Goal: Communication & Community: Answer question/provide support

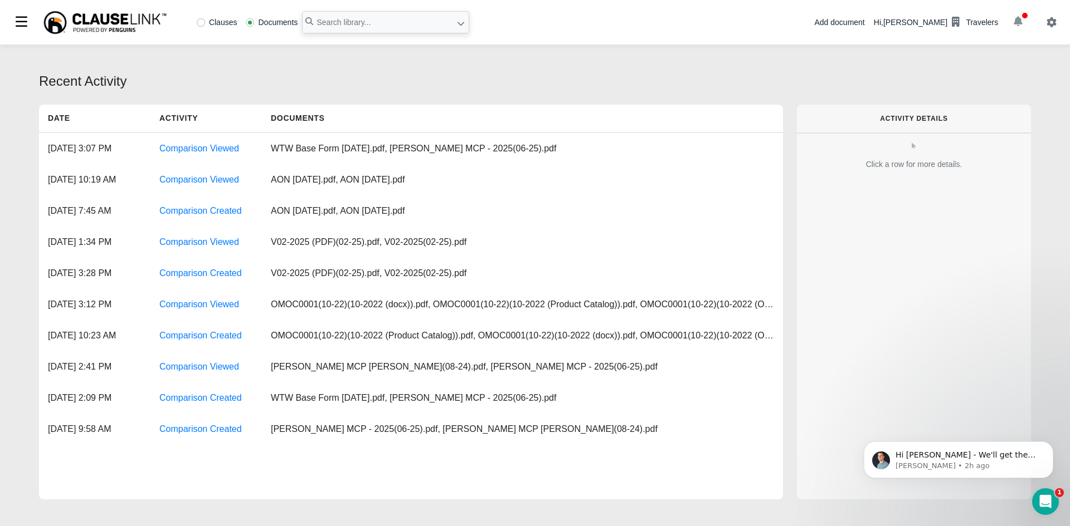
click at [1015, 25] on icon "button" at bounding box center [1017, 21] width 9 height 10
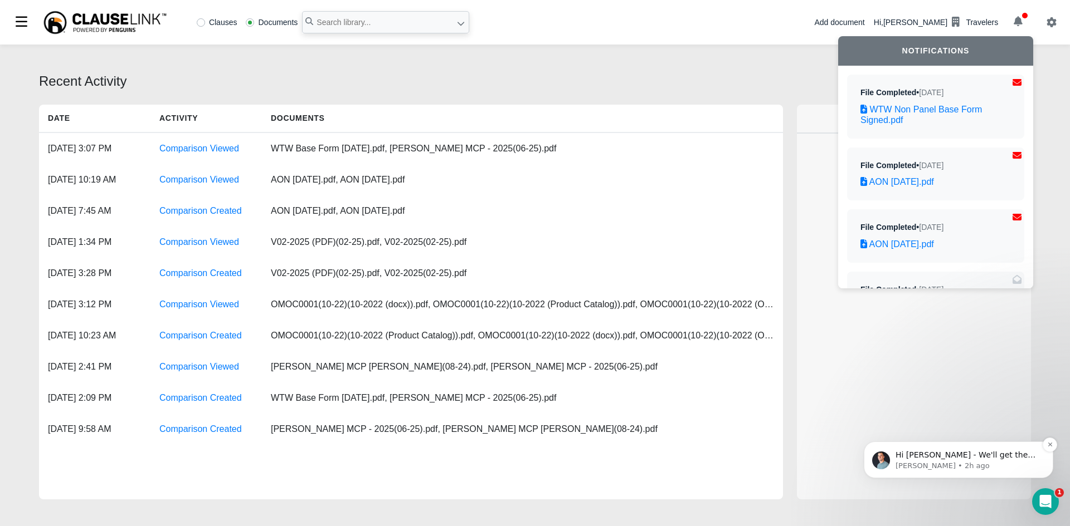
click at [922, 457] on span "Hi [PERSON_NAME] - We'll get these bumped up in the queue. We should have them …" at bounding box center [966, 466] width 142 height 31
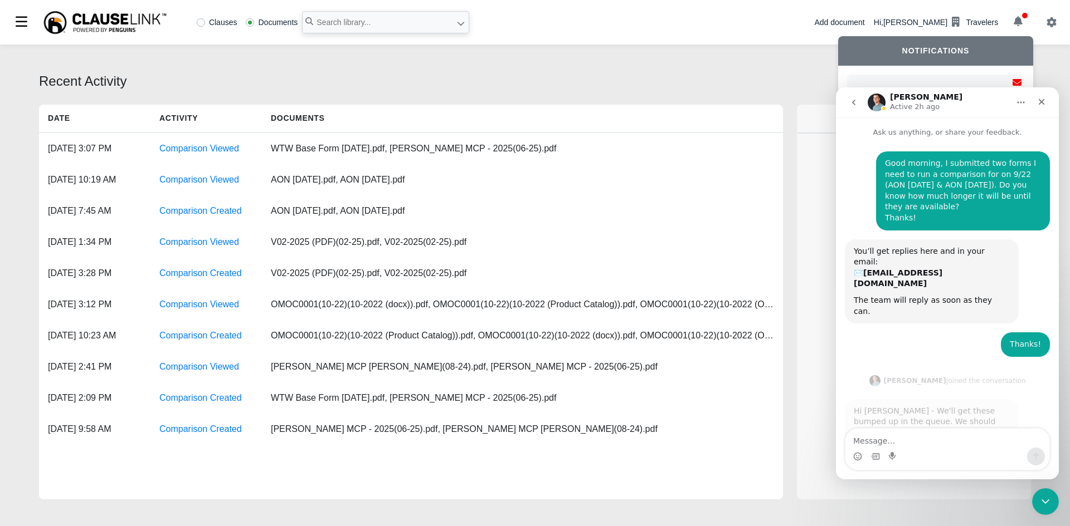
scroll to position [2, 0]
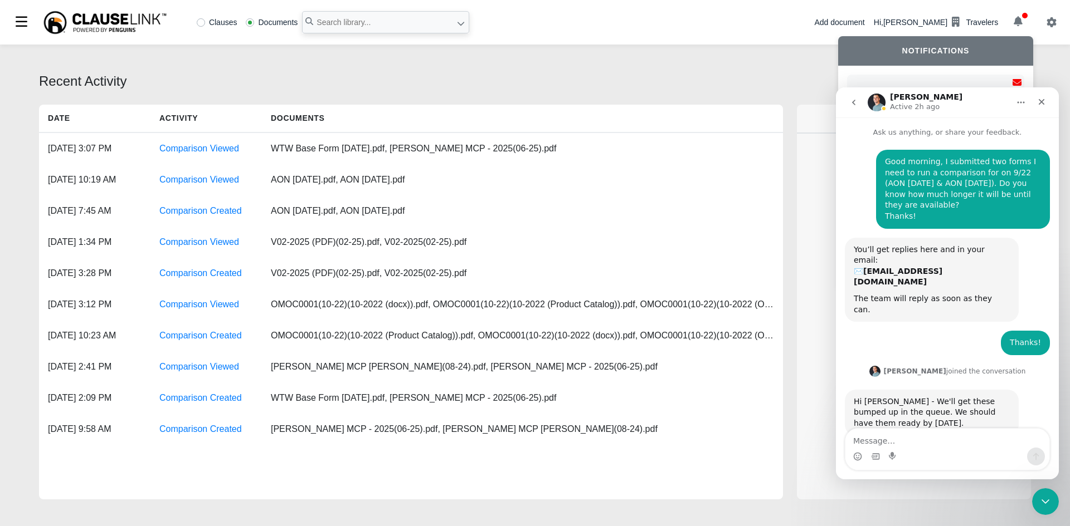
click at [922, 438] on textarea "Message…" at bounding box center [947, 438] width 204 height 19
type textarea "Thanks [PERSON_NAME]!"
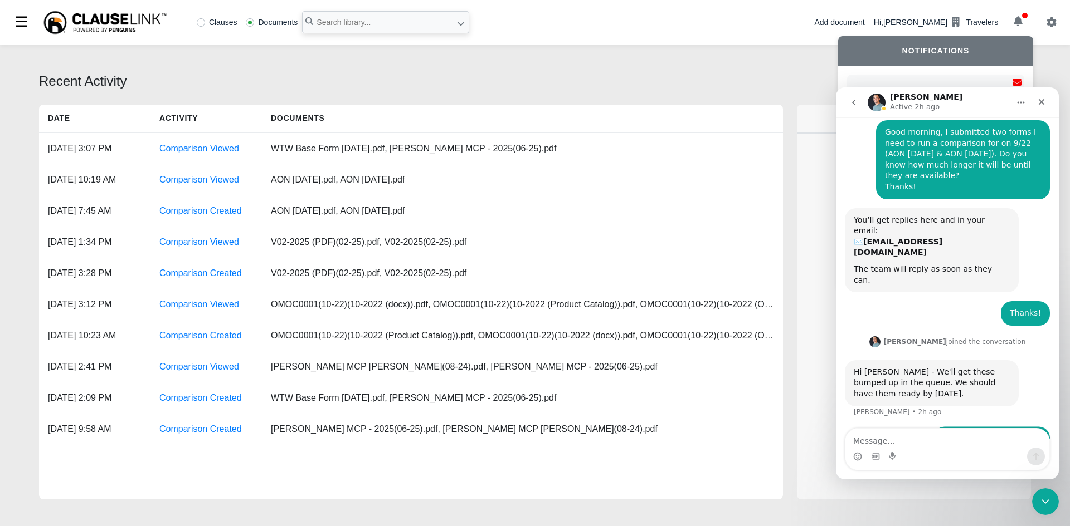
scroll to position [32, 0]
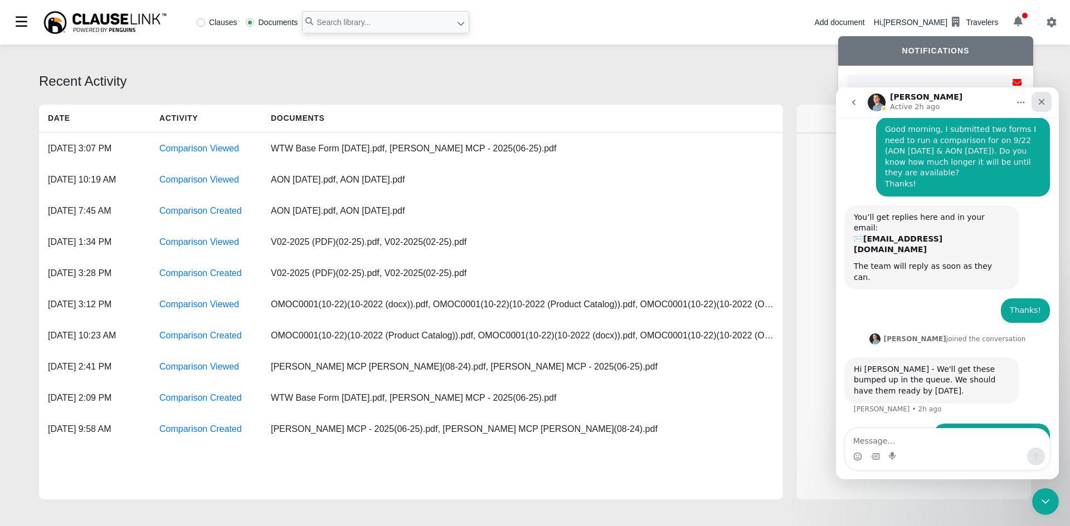
click at [1042, 99] on icon "Close" at bounding box center [1041, 101] width 9 height 9
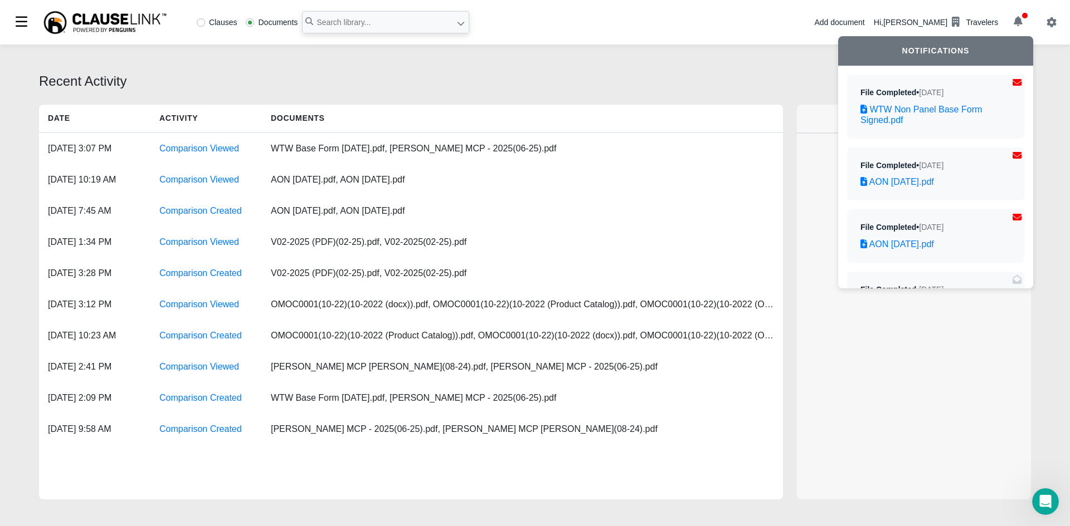
click at [1023, 24] on button "button" at bounding box center [1017, 22] width 31 height 19
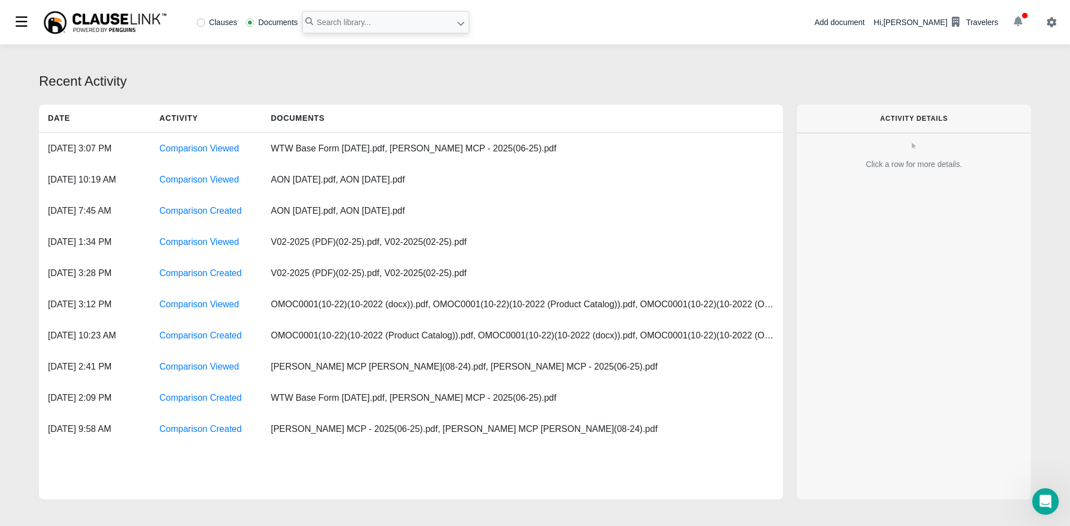
click at [1017, 23] on icon "button" at bounding box center [1017, 21] width 9 height 10
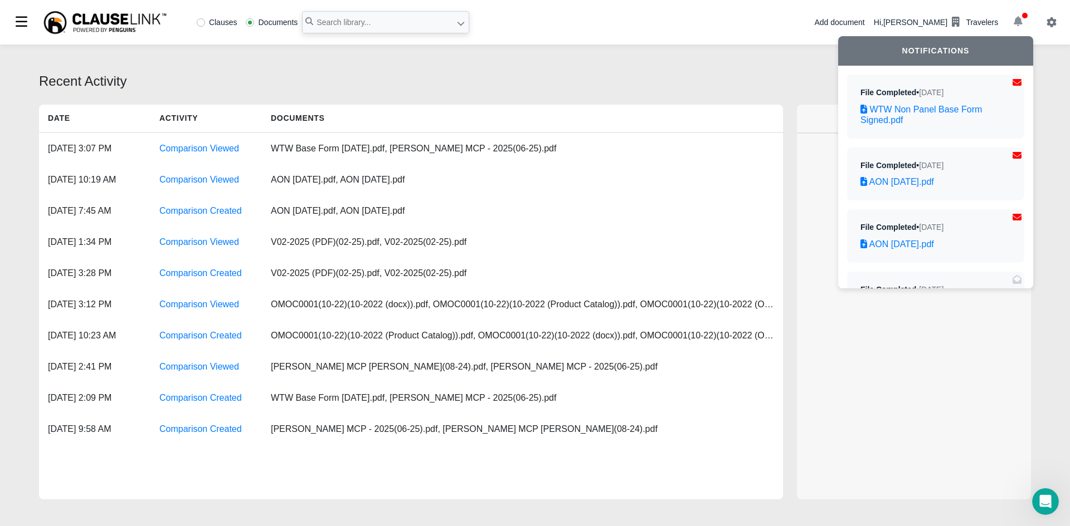
click at [1017, 23] on icon "button" at bounding box center [1017, 21] width 9 height 10
